Goal: Information Seeking & Learning: Learn about a topic

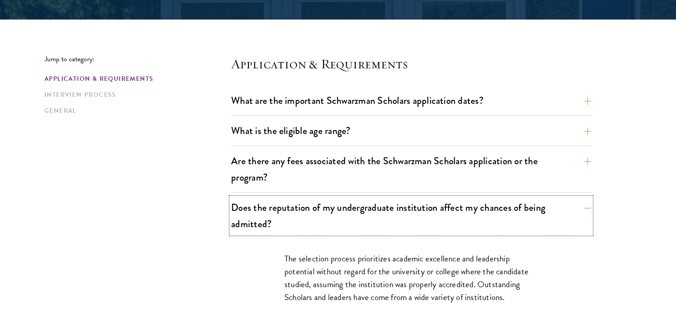
scroll to position [222, 0]
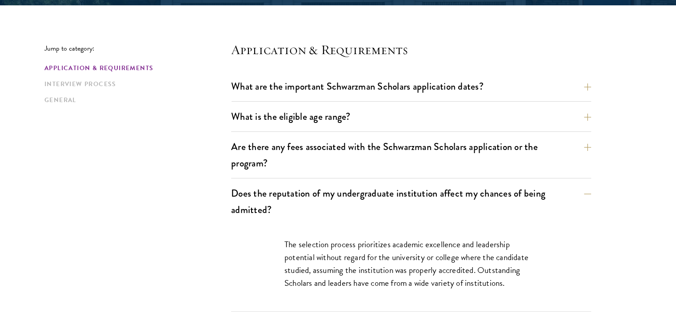
click at [590, 116] on button "What is the eligible age range?" at bounding box center [418, 117] width 360 height 20
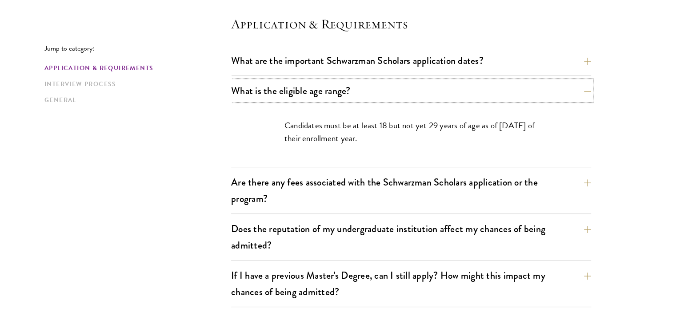
scroll to position [267, 0]
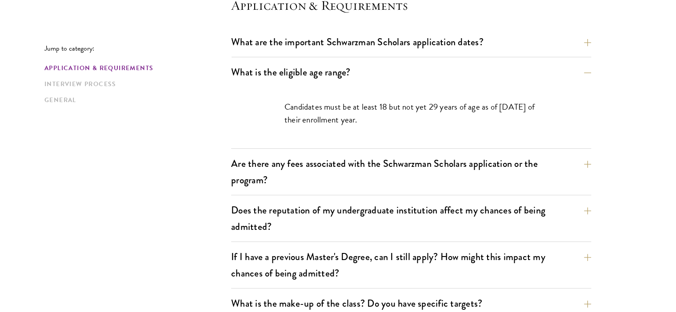
click at [588, 167] on button "Are there any fees associated with the Schwarzman Scholars application or the p…" at bounding box center [418, 172] width 360 height 36
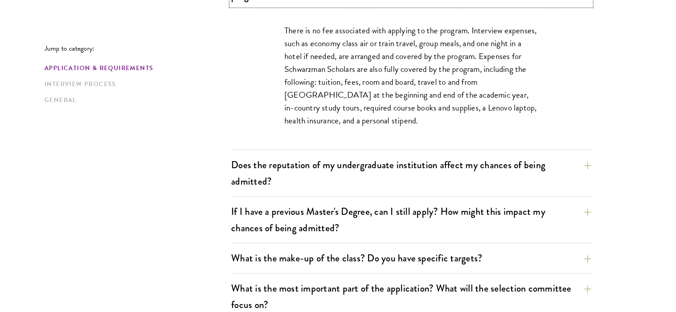
scroll to position [400, 0]
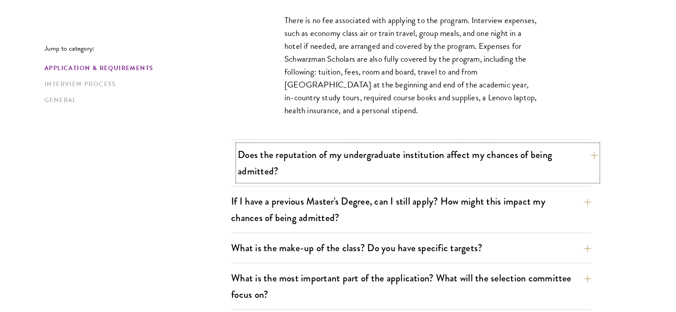
click at [561, 159] on button "Does the reputation of my undergraduate institution affect my chances of being …" at bounding box center [418, 163] width 360 height 36
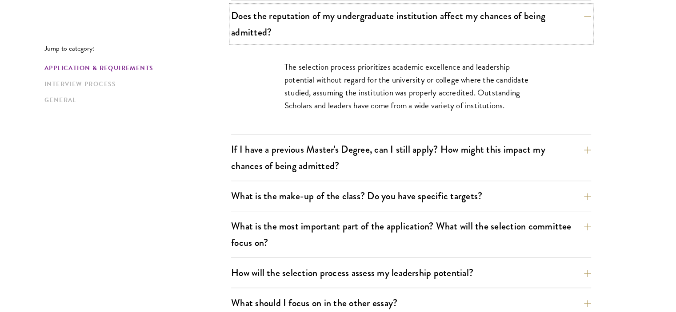
scroll to position [444, 0]
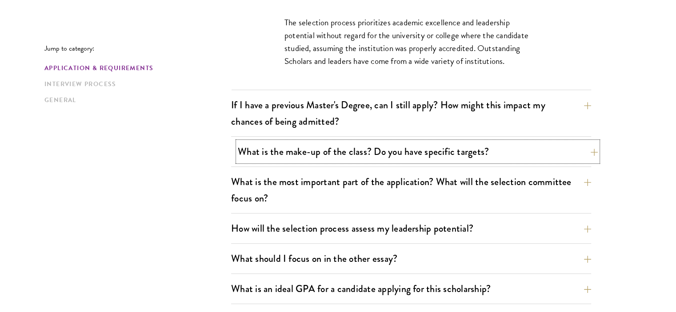
click at [583, 147] on button "What is the make-up of the class? Do you have specific targets?" at bounding box center [418, 152] width 360 height 20
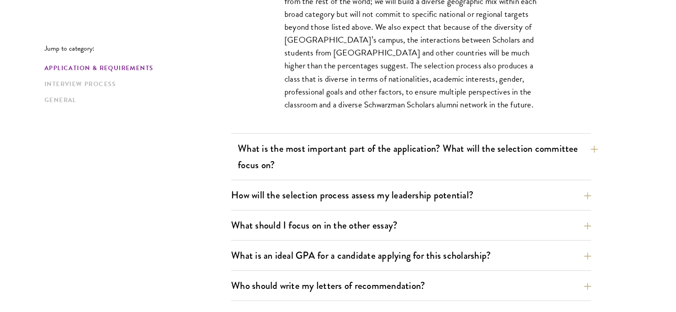
scroll to position [578, 0]
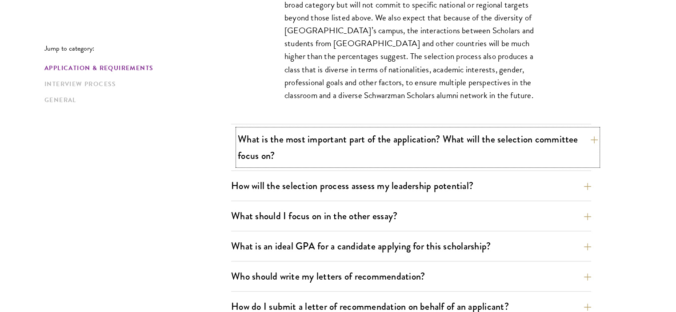
click at [582, 138] on button "What is the most important part of the application? What will the selection com…" at bounding box center [418, 147] width 360 height 36
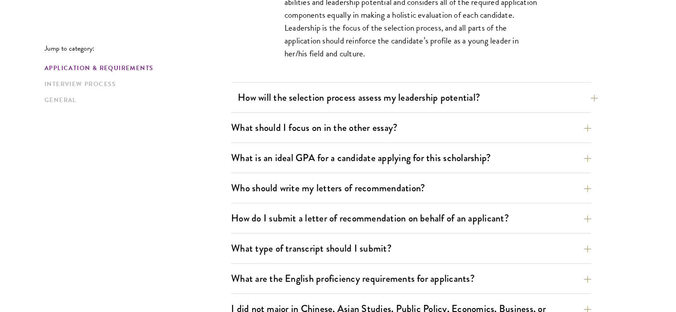
scroll to position [622, 0]
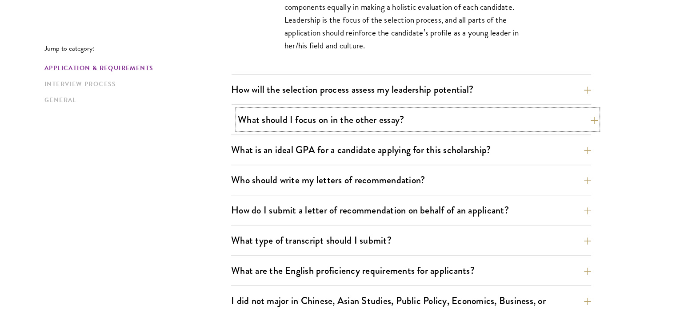
click at [552, 117] on button "What should I focus on in the other essay?" at bounding box center [418, 120] width 360 height 20
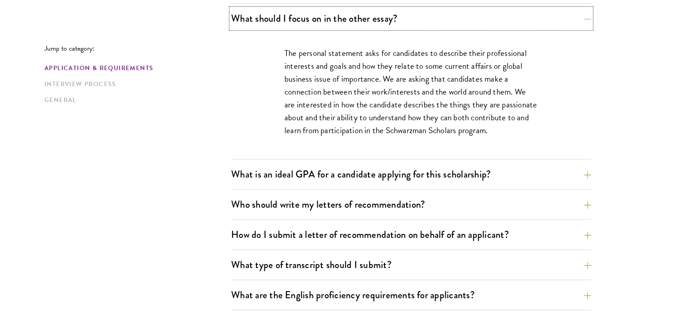
scroll to position [666, 0]
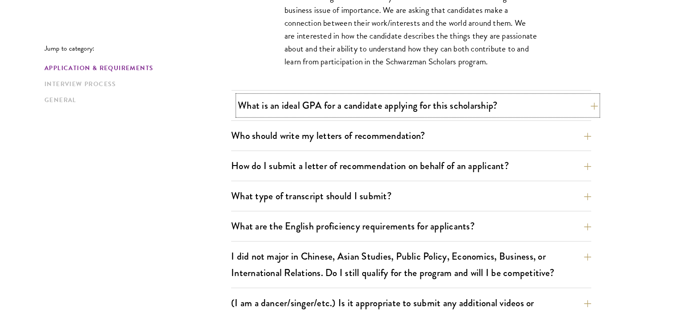
click at [506, 110] on button "What is an ideal GPA for a candidate applying for this scholarship?" at bounding box center [418, 106] width 360 height 20
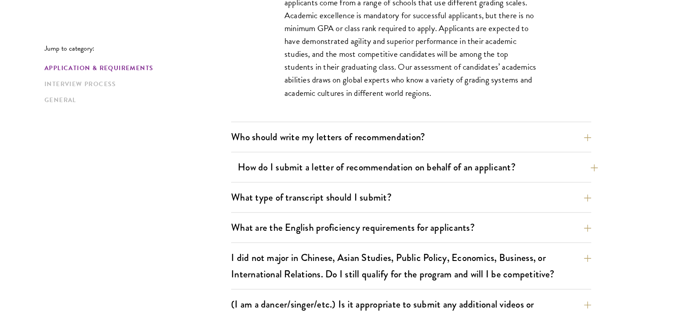
scroll to position [711, 0]
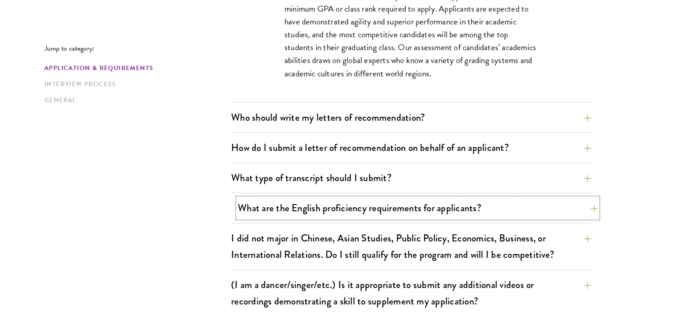
click at [538, 198] on button "What are the English proficiency requirements for applicants?" at bounding box center [418, 208] width 360 height 20
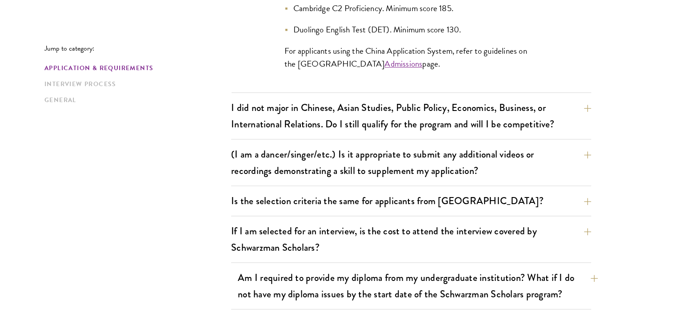
scroll to position [1066, 0]
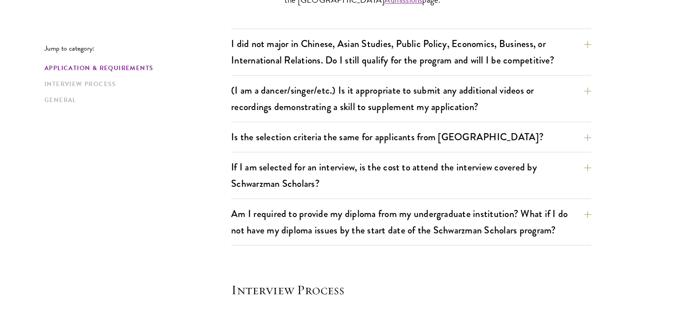
click at [591, 169] on div "Jump to category: Application & Requirements Interview Process General Applicat…" at bounding box center [337, 48] width 587 height 1703
click at [582, 166] on button "If I am selected for an interview, is the cost to attend the interview covered …" at bounding box center [418, 175] width 360 height 36
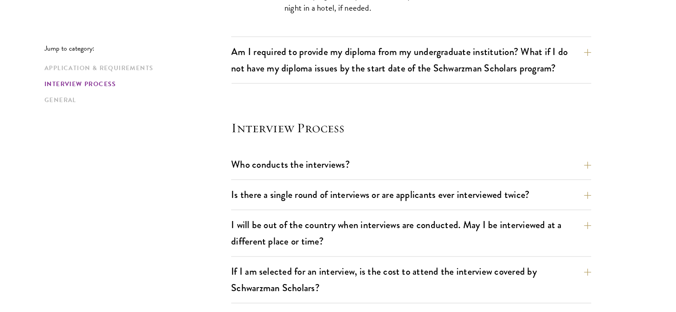
scroll to position [977, 0]
click at [376, 163] on button "Who conducts the interviews?" at bounding box center [418, 164] width 360 height 20
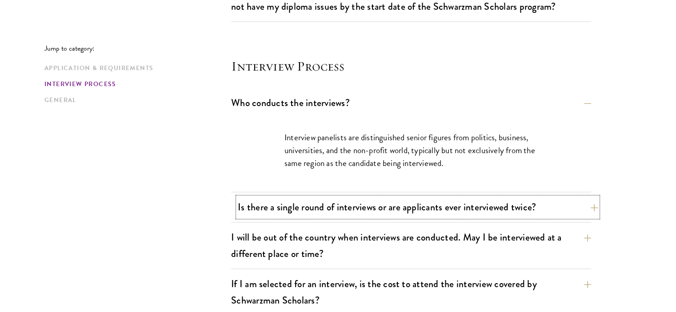
click at [534, 208] on button "Is there a single round of interviews or are applicants ever interviewed twice?" at bounding box center [418, 207] width 360 height 20
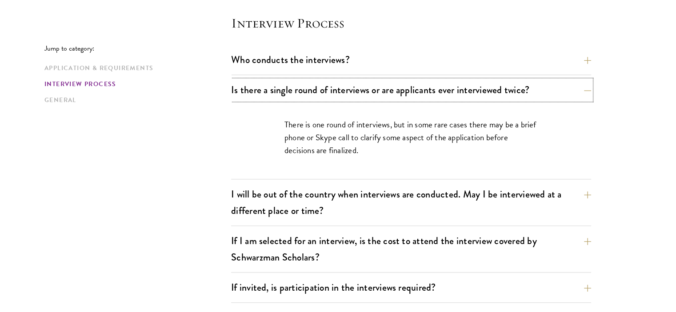
scroll to position [1022, 0]
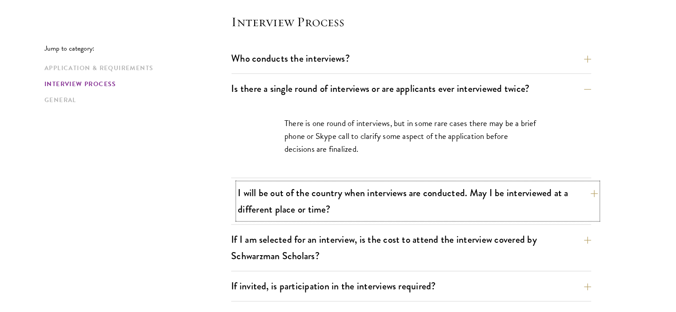
click at [503, 189] on button "I will be out of the country when interviews are conducted. May I be interviewe…" at bounding box center [418, 201] width 360 height 36
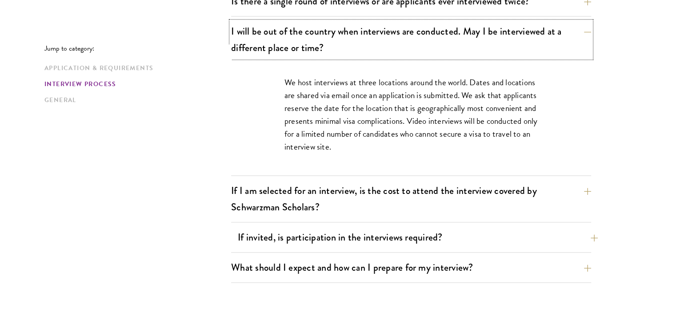
scroll to position [1111, 0]
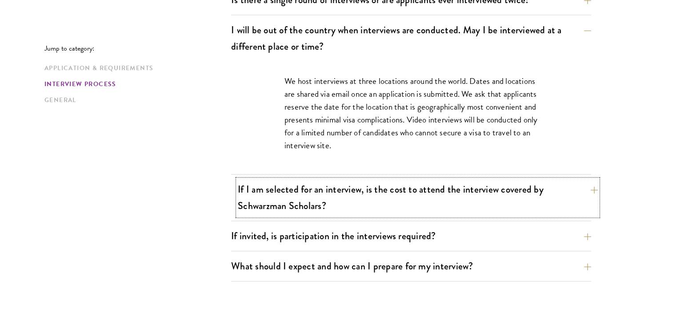
click at [522, 191] on button "If I am selected for an interview, is the cost to attend the interview covered …" at bounding box center [418, 197] width 360 height 36
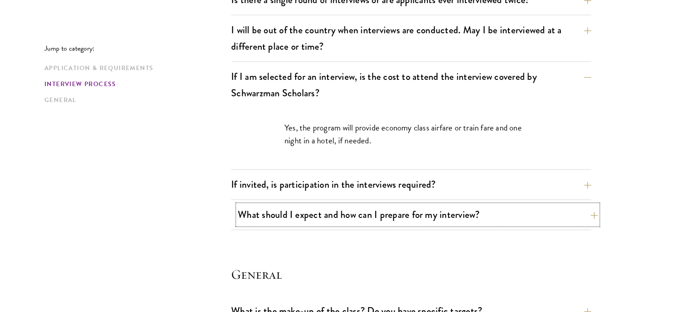
click at [412, 219] on button "What should I expect and how can I prepare for my interview?" at bounding box center [418, 215] width 360 height 20
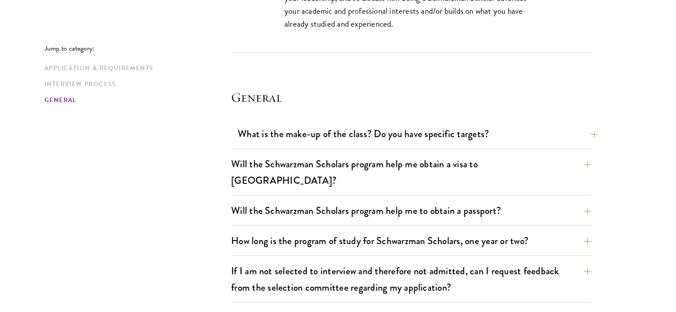
scroll to position [1777, 0]
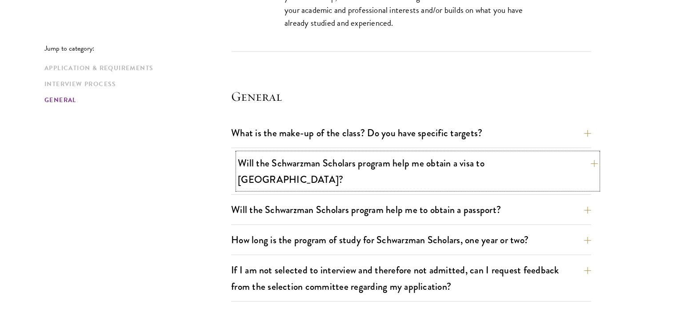
click at [378, 165] on button "Will the Schwarzman Scholars program help me obtain a visa to [GEOGRAPHIC_DATA]?" at bounding box center [418, 171] width 360 height 36
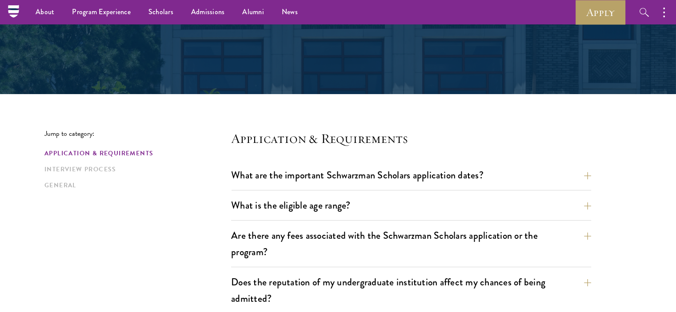
scroll to position [0, 0]
